Goal: Find specific page/section

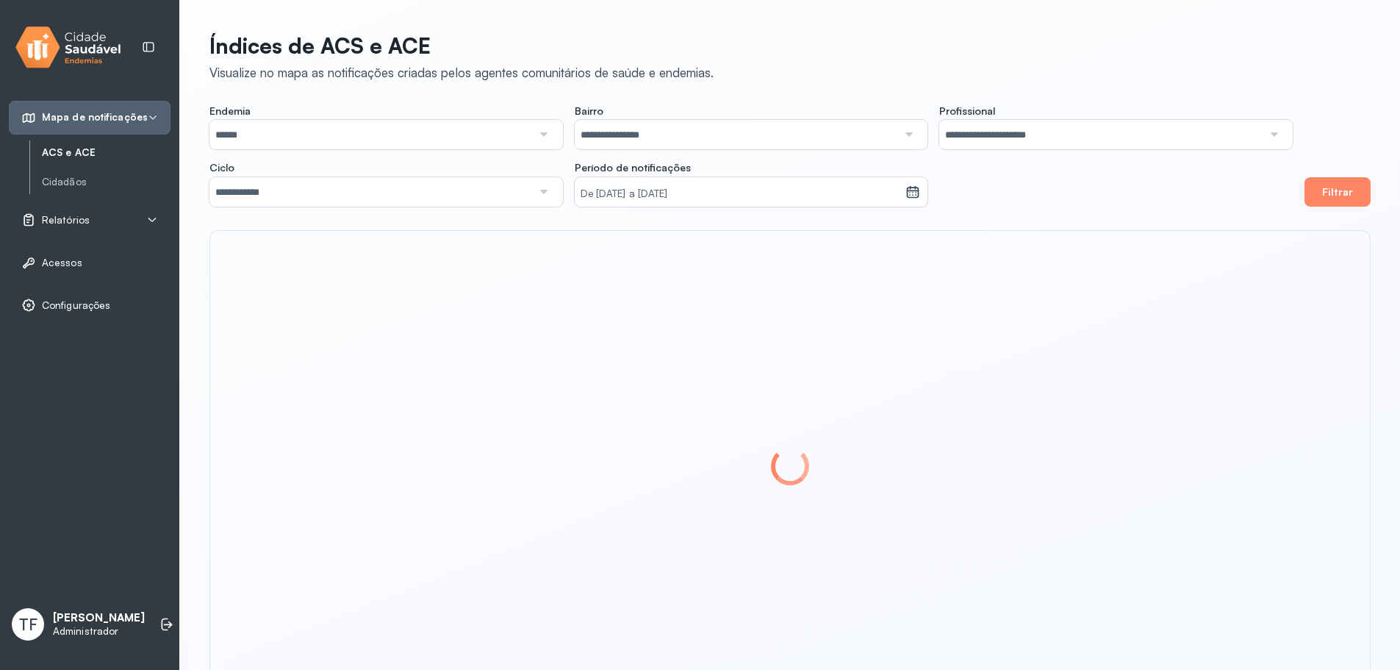
click at [98, 223] on div "Relatórios" at bounding box center [89, 219] width 137 height 15
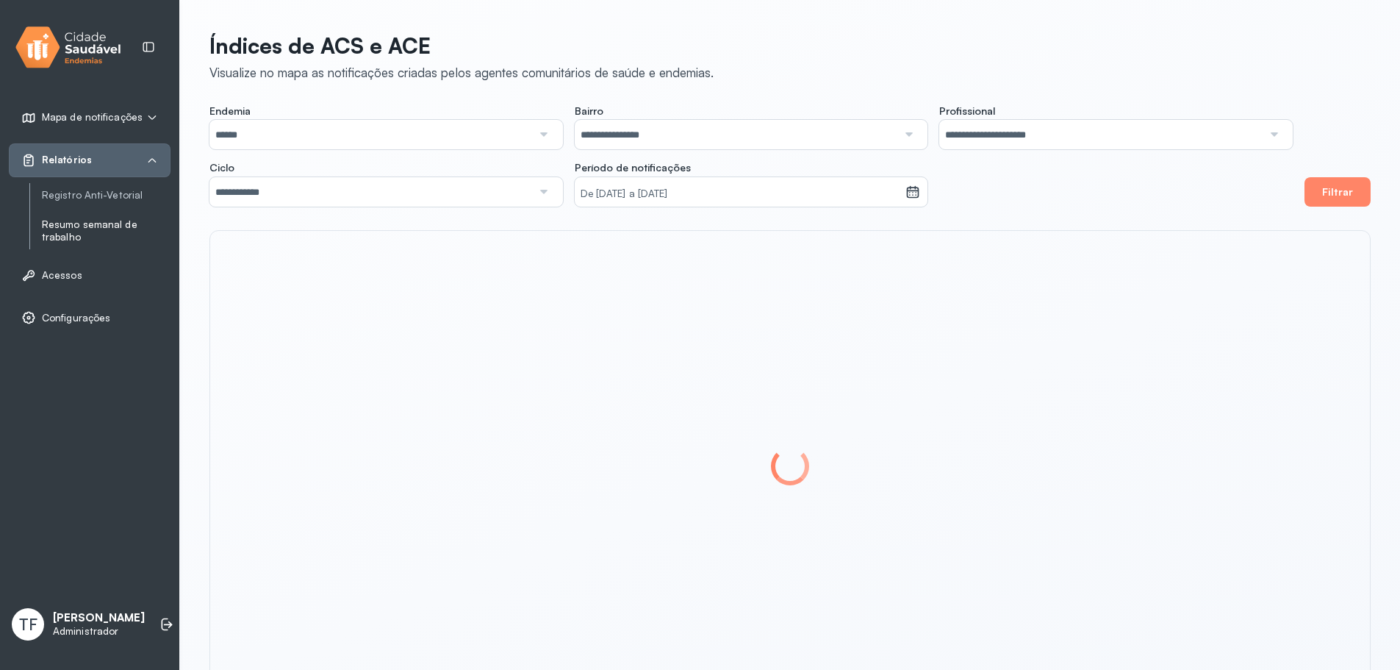
click at [104, 234] on link "Resumo semanal de trabalho" at bounding box center [106, 230] width 129 height 25
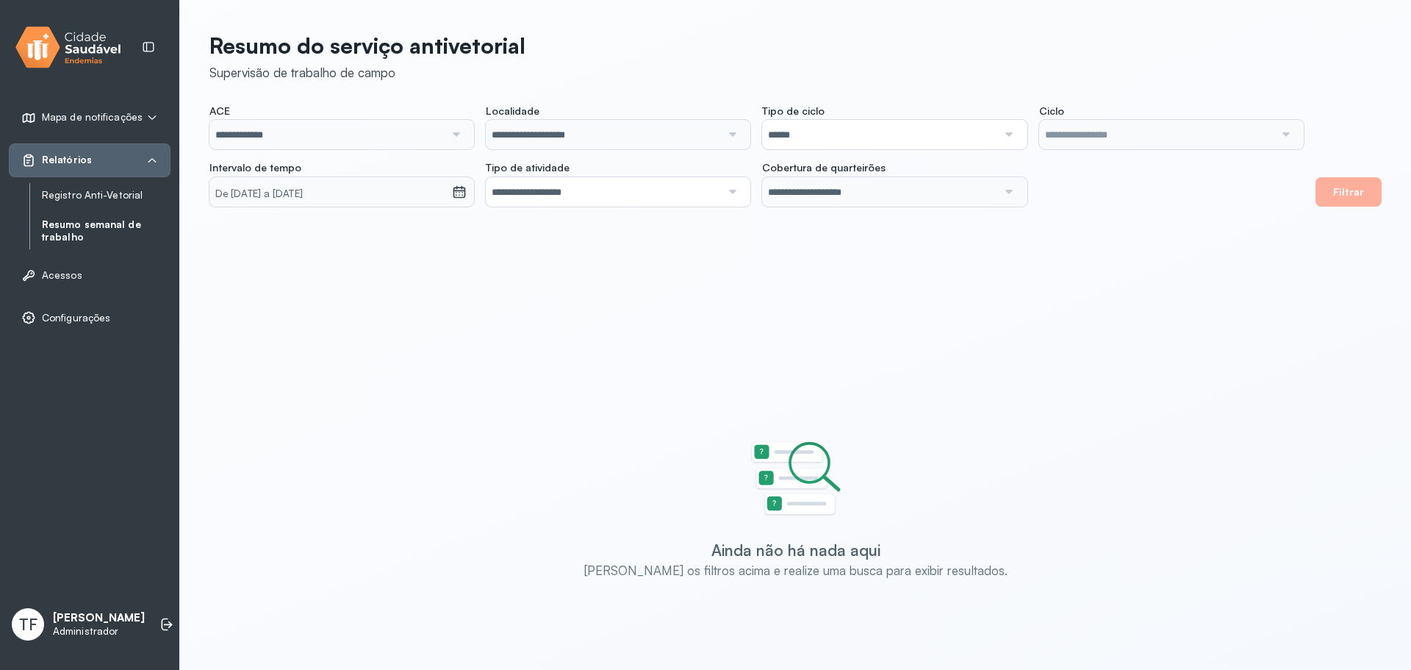
click at [99, 190] on link "Registro Anti-Vetorial" at bounding box center [106, 195] width 129 height 12
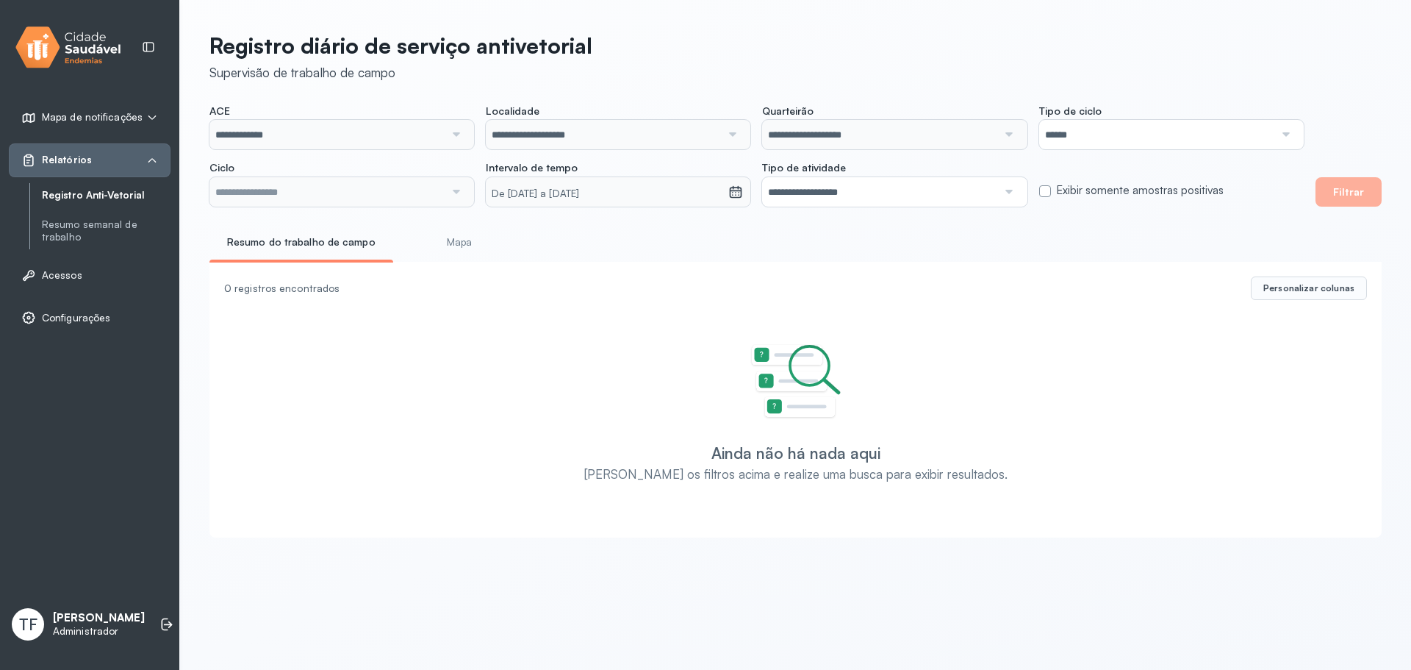
type input "**********"
drag, startPoint x: 1337, startPoint y: 195, endPoint x: 1195, endPoint y: 206, distance: 142.3
click at [1335, 193] on button "Filtrar" at bounding box center [1349, 191] width 66 height 29
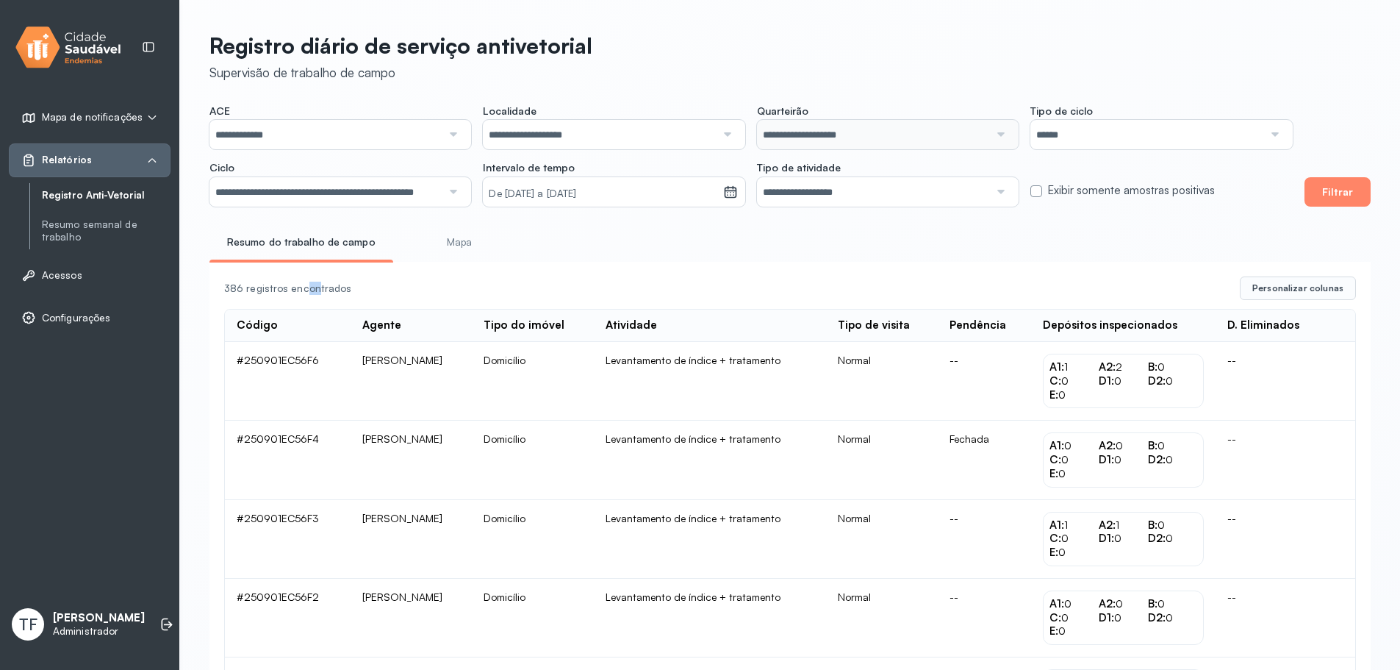
drag, startPoint x: 309, startPoint y: 284, endPoint x: 318, endPoint y: 285, distance: 9.7
click at [313, 285] on div "386 registros encontrados Personalizar colunas" at bounding box center [790, 288] width 1132 height 24
drag, startPoint x: 241, startPoint y: 363, endPoint x: 319, endPoint y: 372, distance: 78.4
click at [319, 372] on td "#250901EC56F6" at bounding box center [288, 381] width 126 height 79
